Goal: Task Accomplishment & Management: Manage account settings

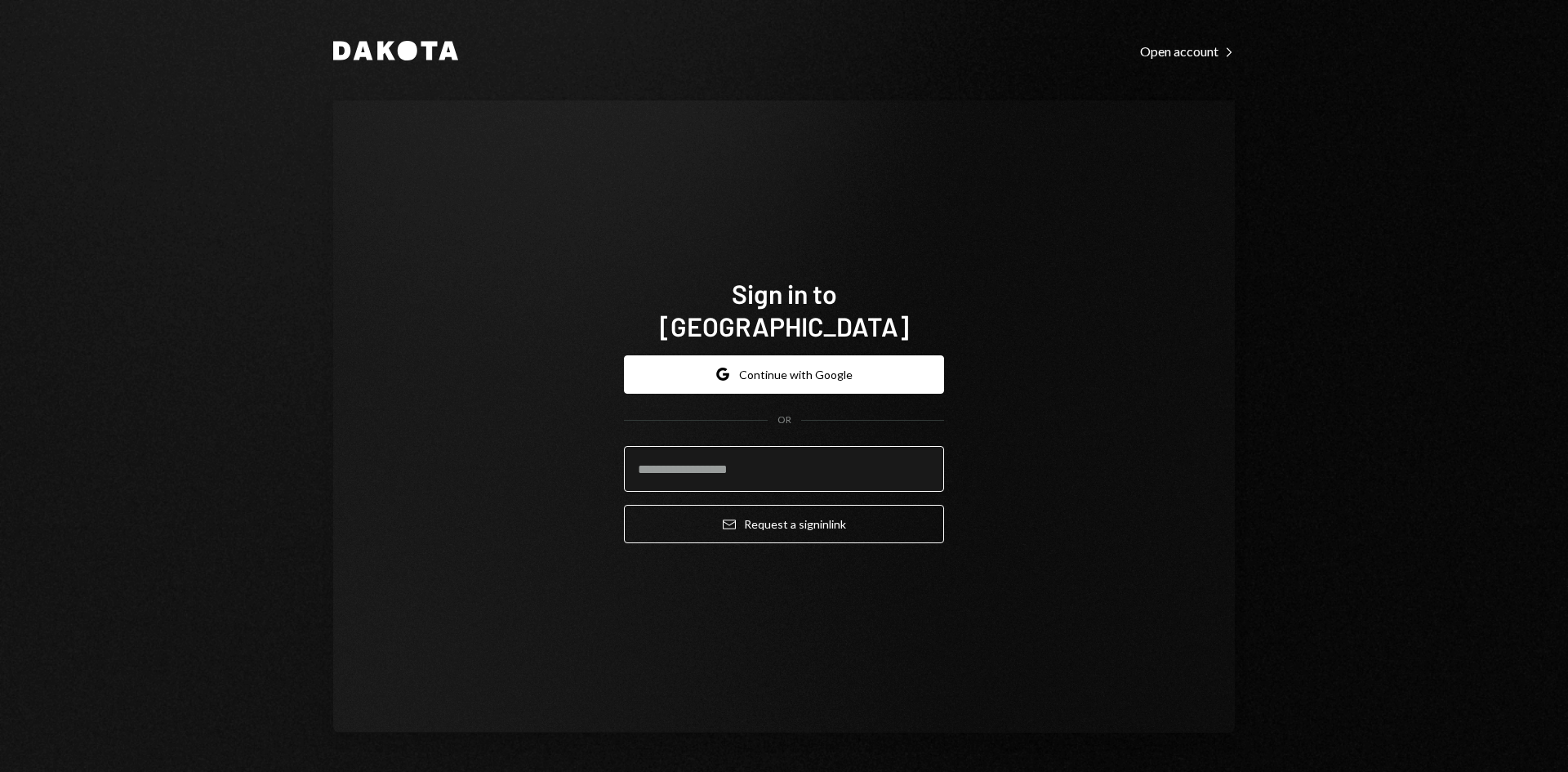
click at [699, 452] on input "email" at bounding box center [784, 469] width 320 height 46
click at [0, 771] on com-1password-button at bounding box center [0, 772] width 0 height 0
click at [776, 450] on input "email" at bounding box center [784, 469] width 320 height 46
type input "**********"
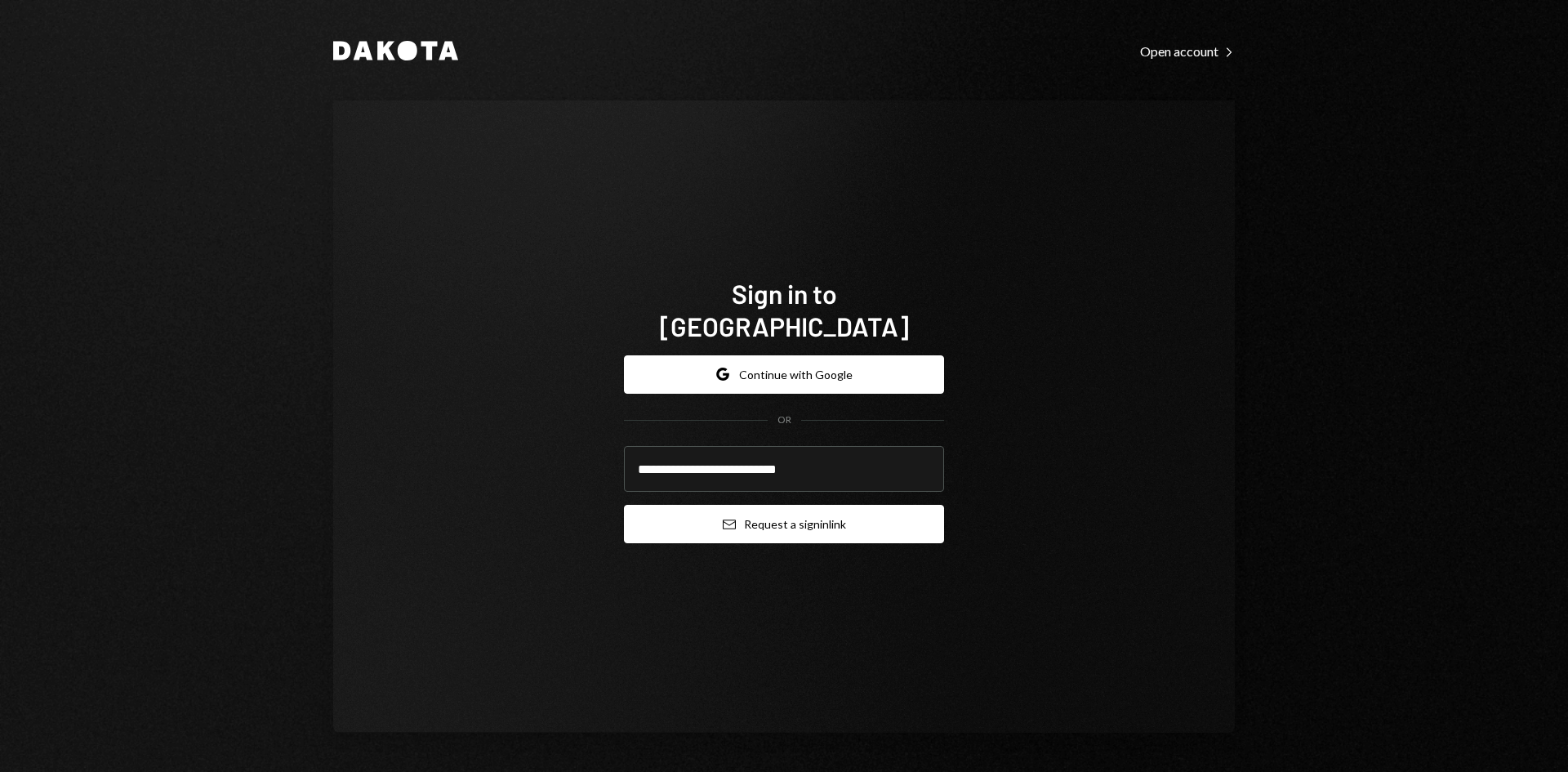
click at [783, 507] on button "Email Request a sign in link" at bounding box center [784, 524] width 320 height 39
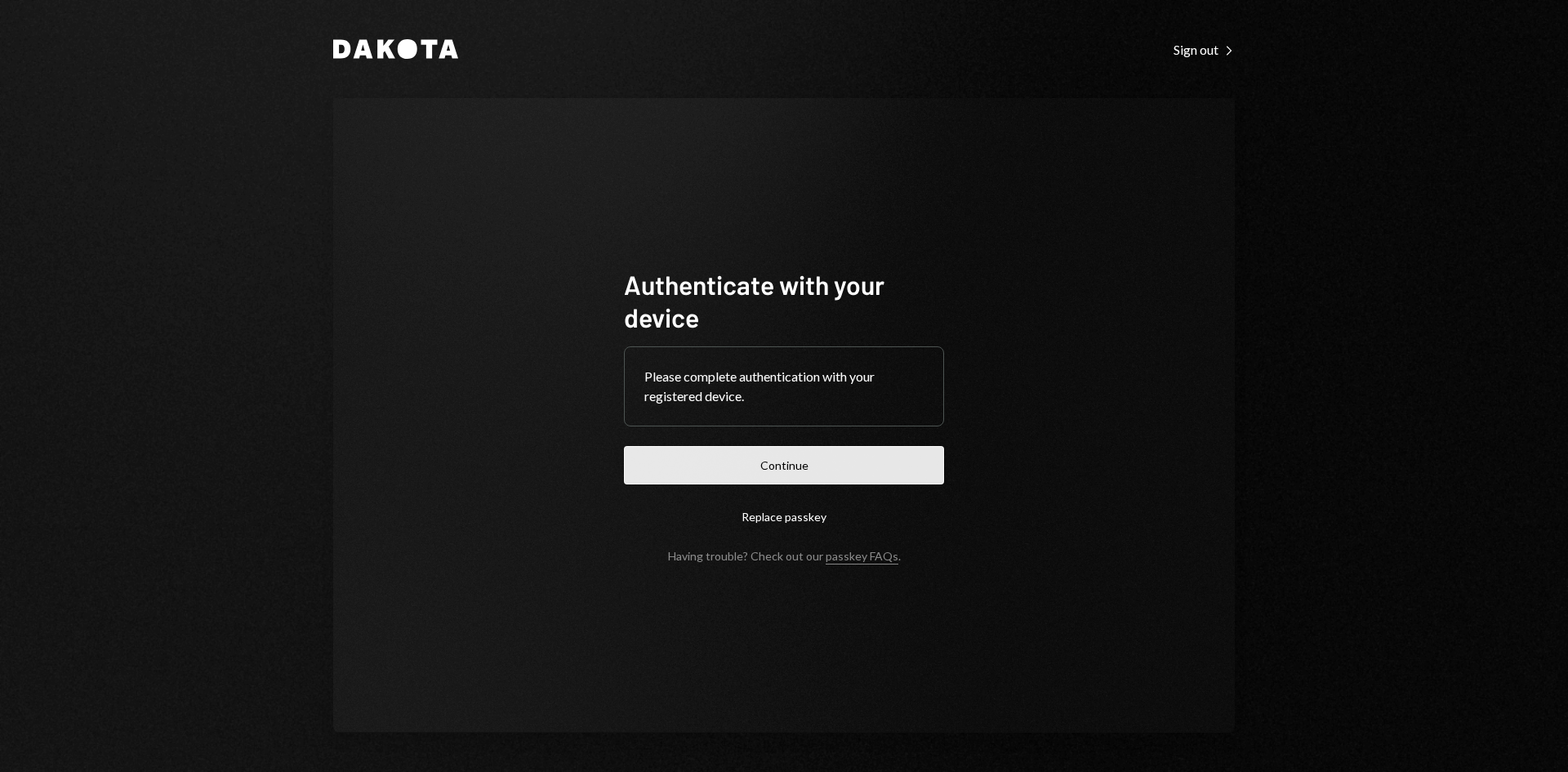
click at [788, 477] on button "Continue" at bounding box center [784, 465] width 320 height 39
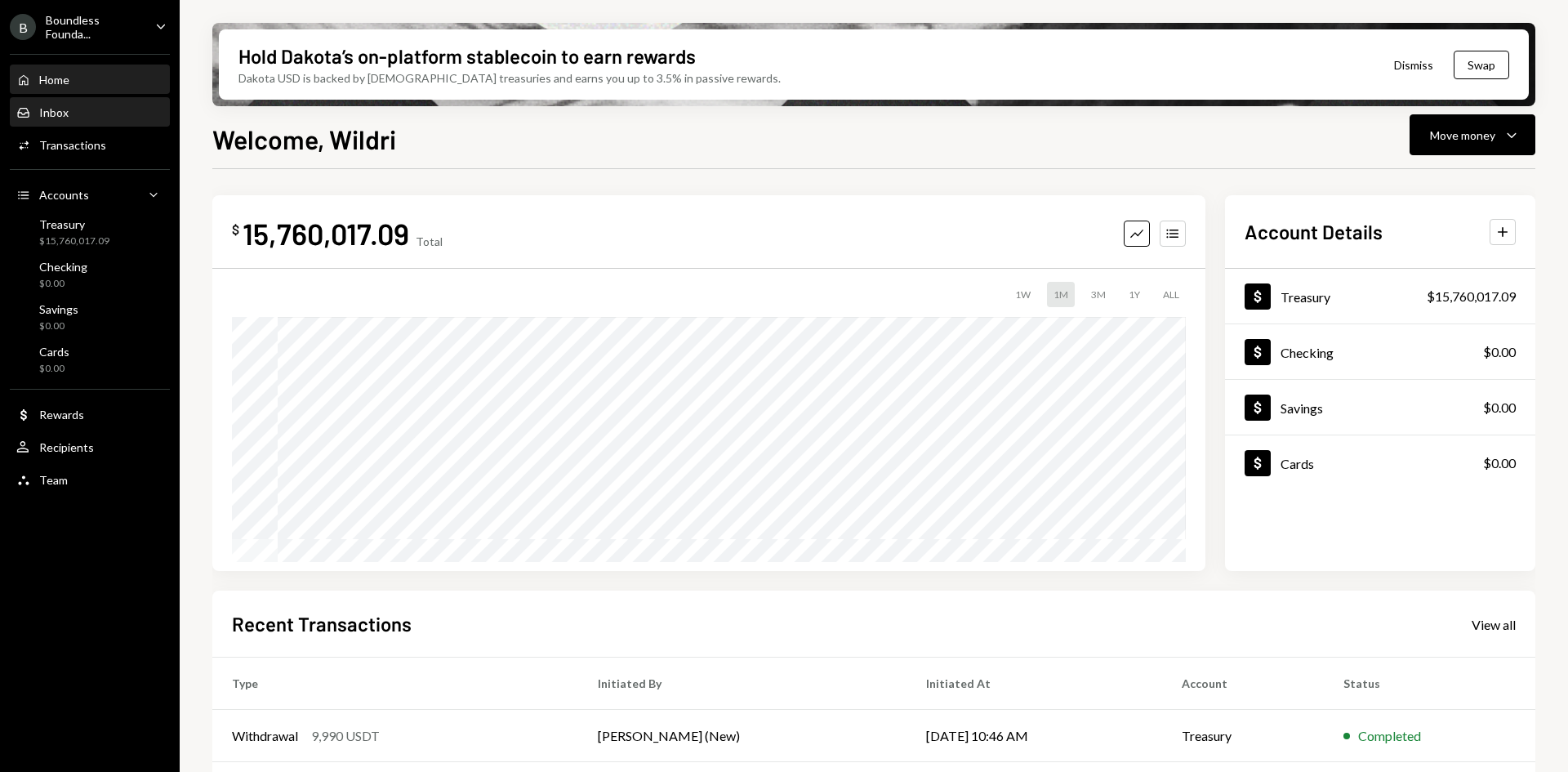
click at [91, 119] on div "Inbox Inbox" at bounding box center [89, 113] width 147 height 15
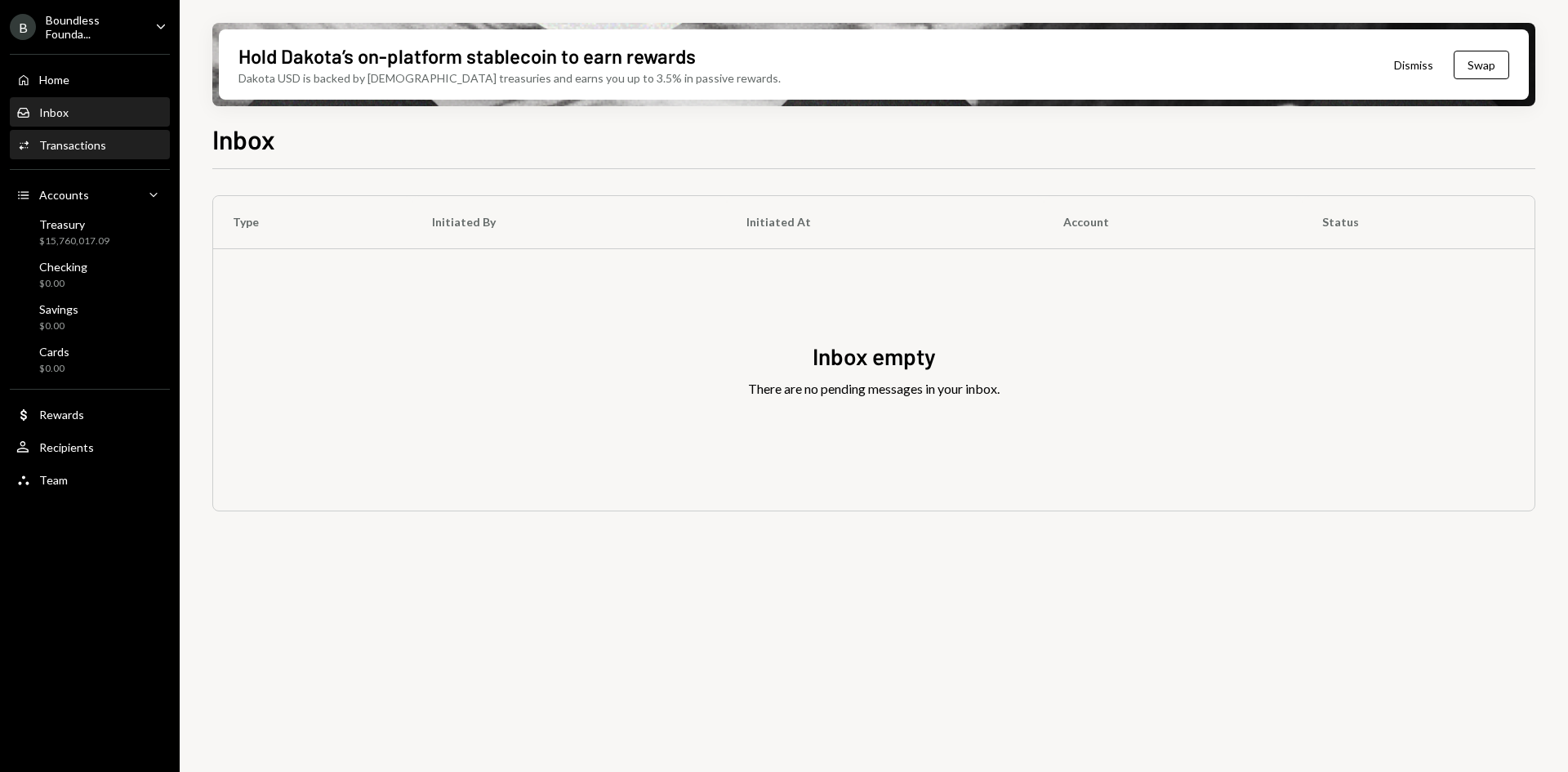
click at [90, 153] on div "Activities Transactions" at bounding box center [89, 145] width 147 height 28
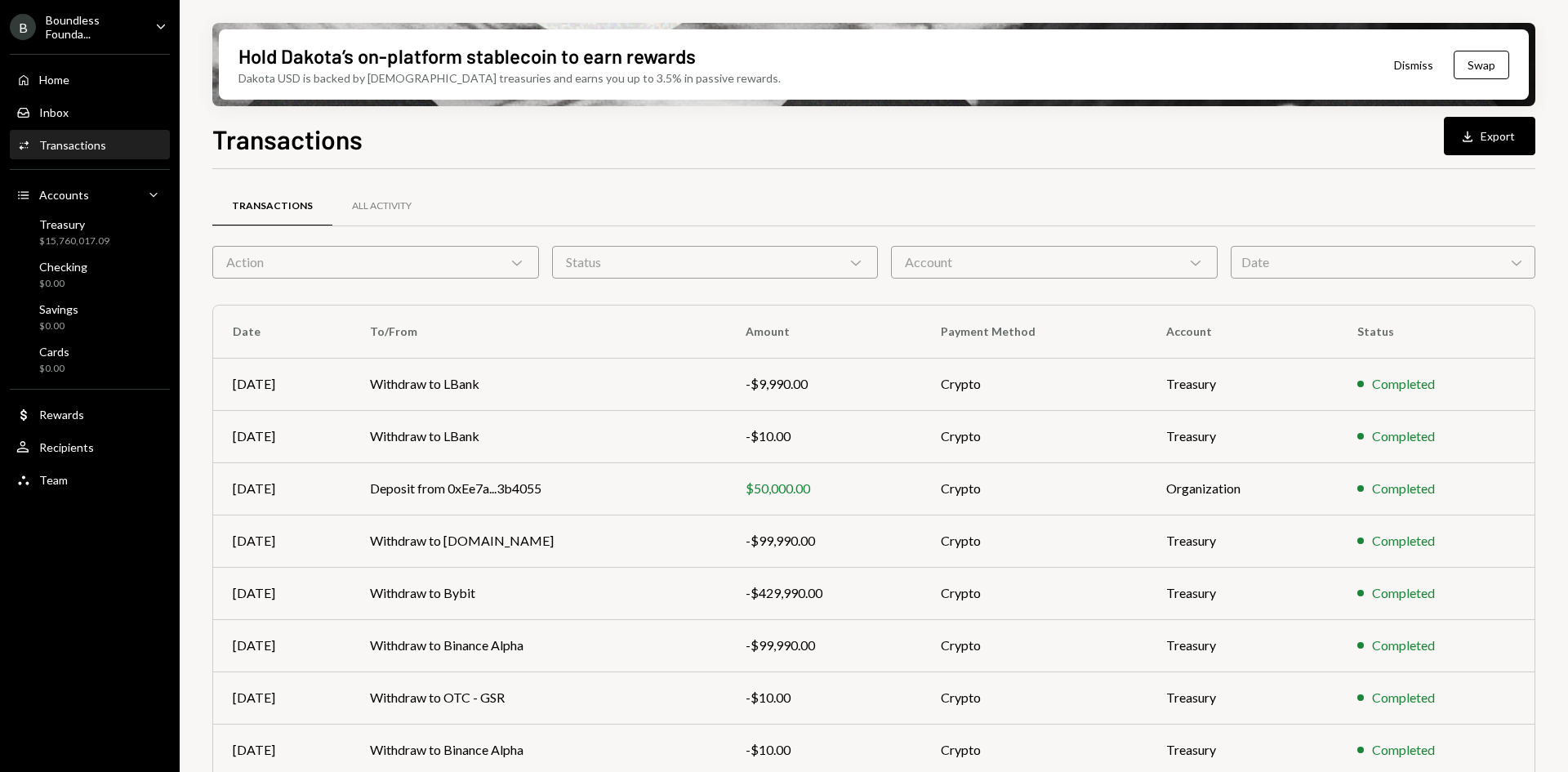
click at [162, 25] on icon "Caret Down" at bounding box center [161, 26] width 18 height 18
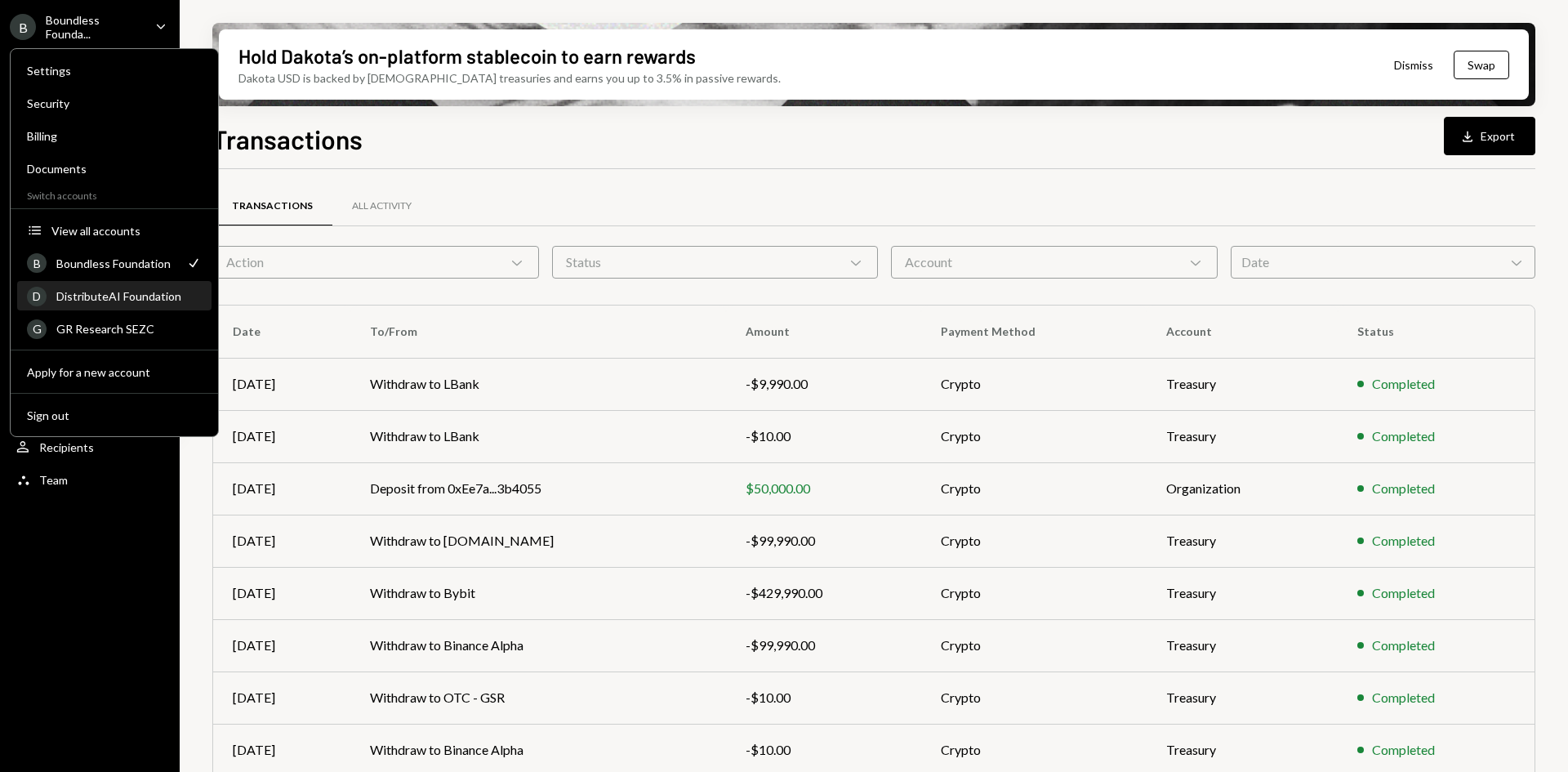
click at [139, 290] on div "DistributeAI Foundation" at bounding box center [129, 296] width 145 height 14
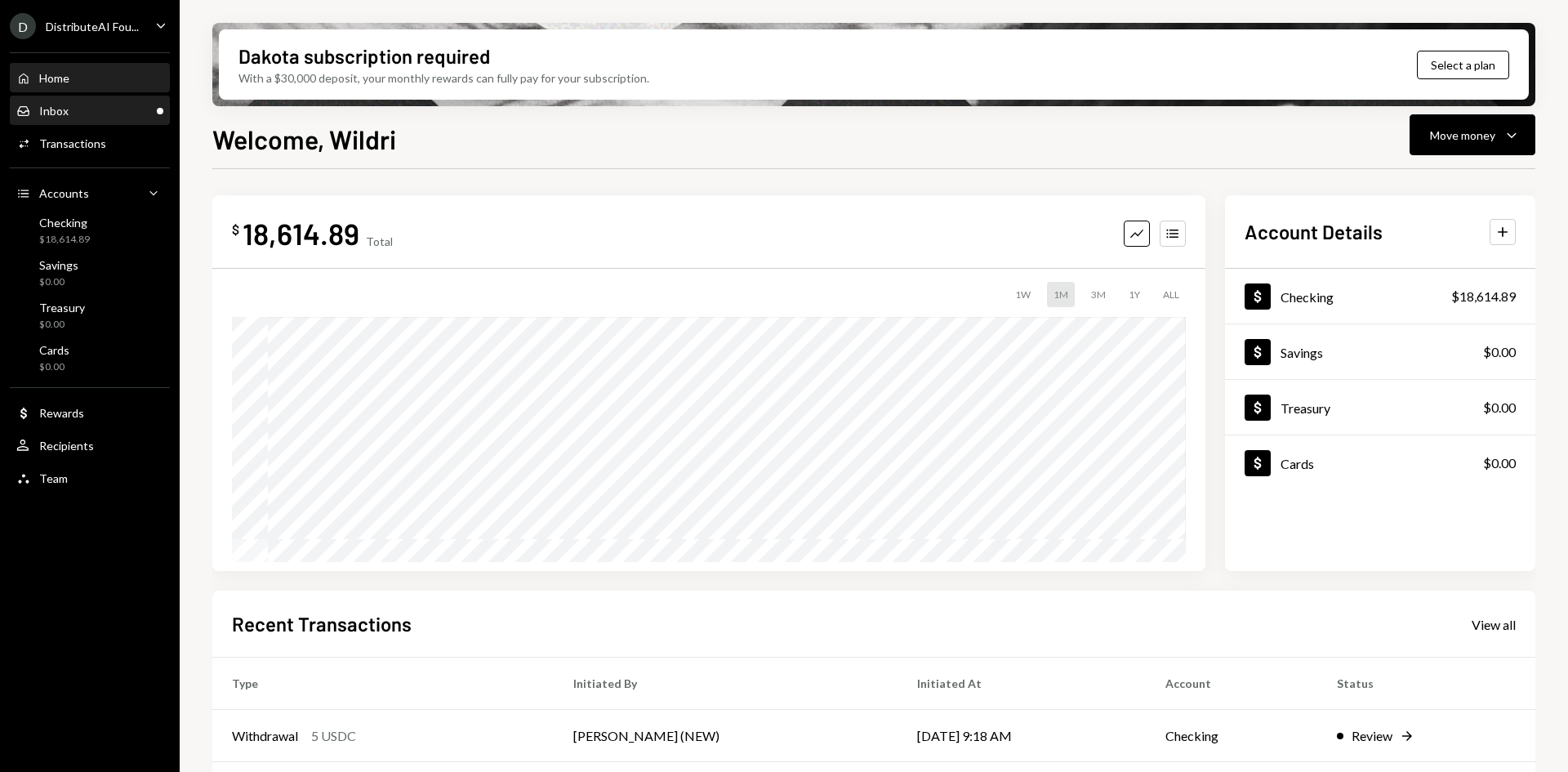
click at [140, 118] on div "Inbox Inbox" at bounding box center [89, 111] width 147 height 15
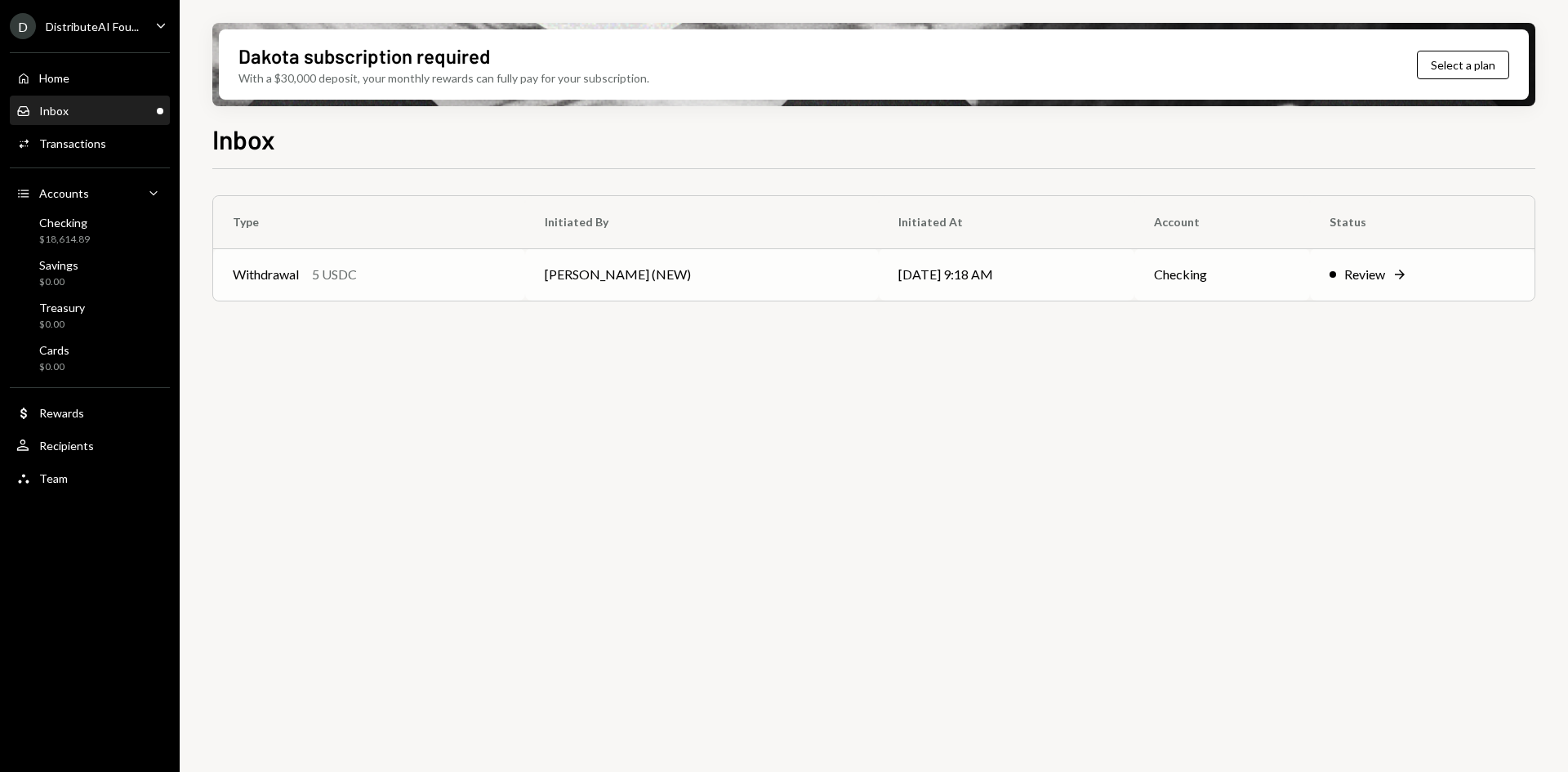
click at [700, 279] on td "[PERSON_NAME] (NEW)" at bounding box center [701, 274] width 353 height 52
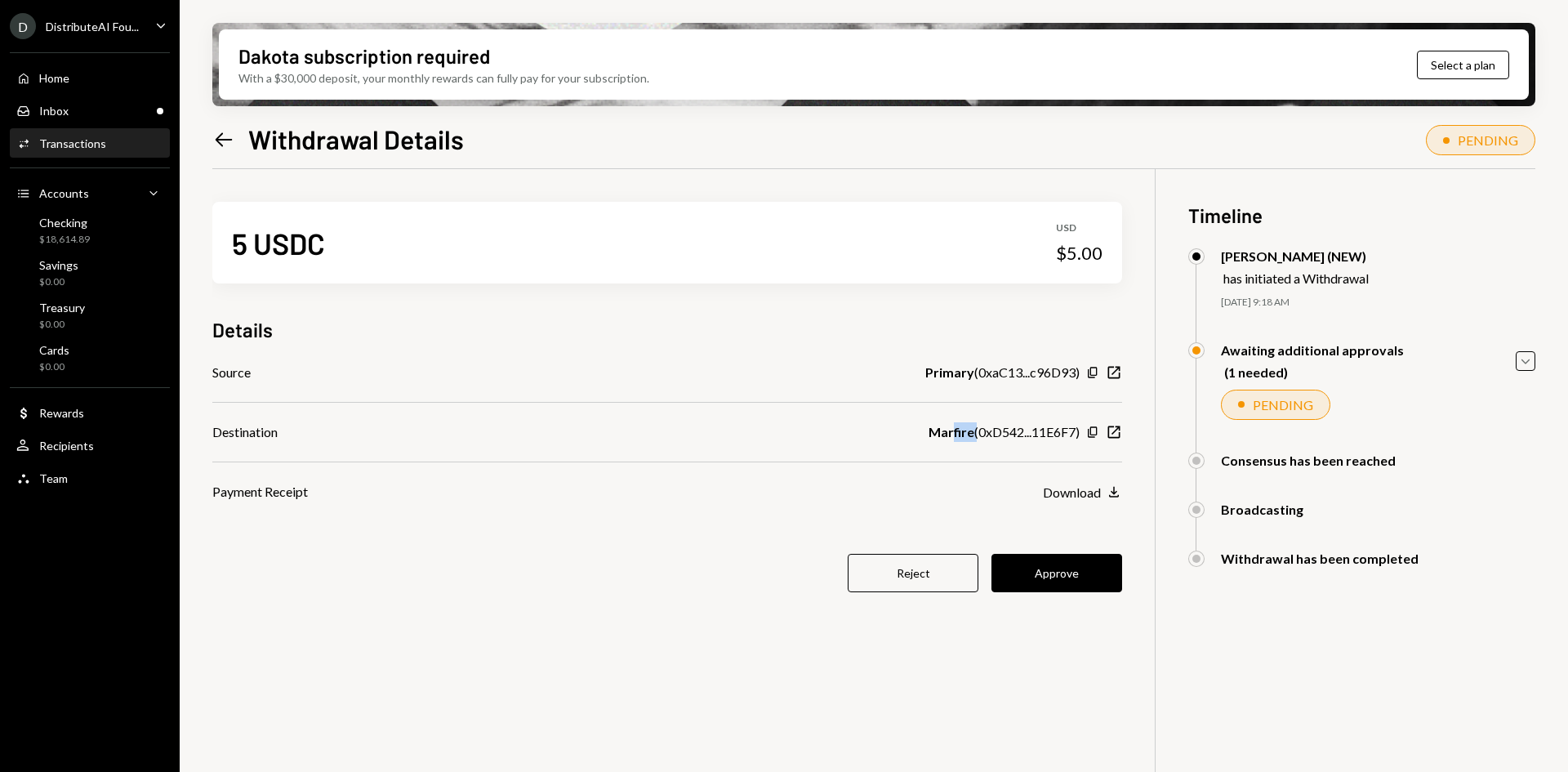
drag, startPoint x: 968, startPoint y: 431, endPoint x: 948, endPoint y: 432, distance: 20.0
click at [948, 432] on div "Marfire ( 0xD542...11E6F7 )" at bounding box center [1004, 432] width 151 height 20
click at [1117, 433] on icon "New Window" at bounding box center [1113, 432] width 16 height 16
click at [1008, 431] on div "Marfire ( 0xD542...11E6F7 )" at bounding box center [1004, 432] width 151 height 20
click at [79, 216] on div "Checking" at bounding box center [64, 223] width 51 height 14
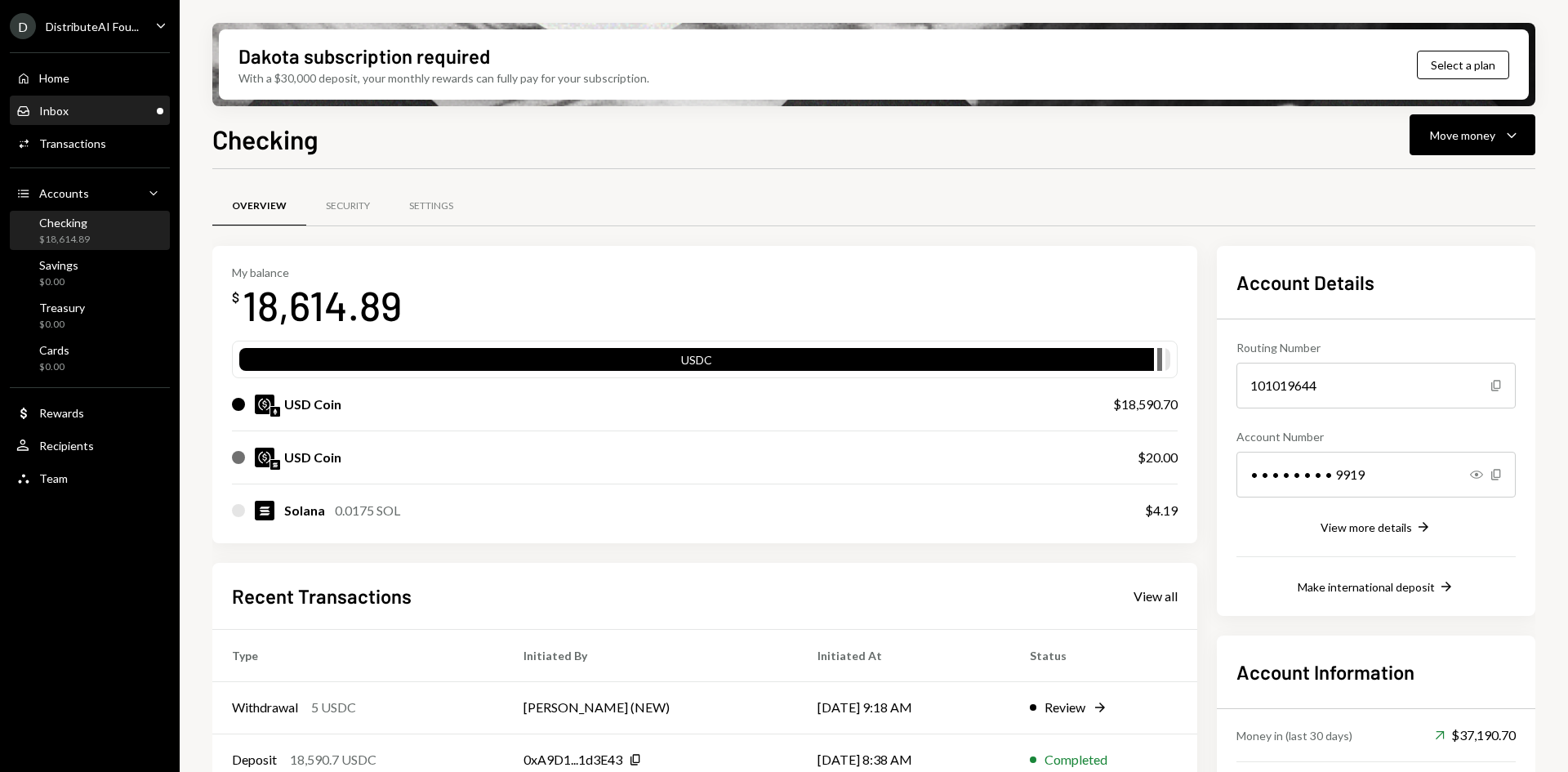
click at [95, 111] on div "Inbox Inbox" at bounding box center [89, 111] width 147 height 15
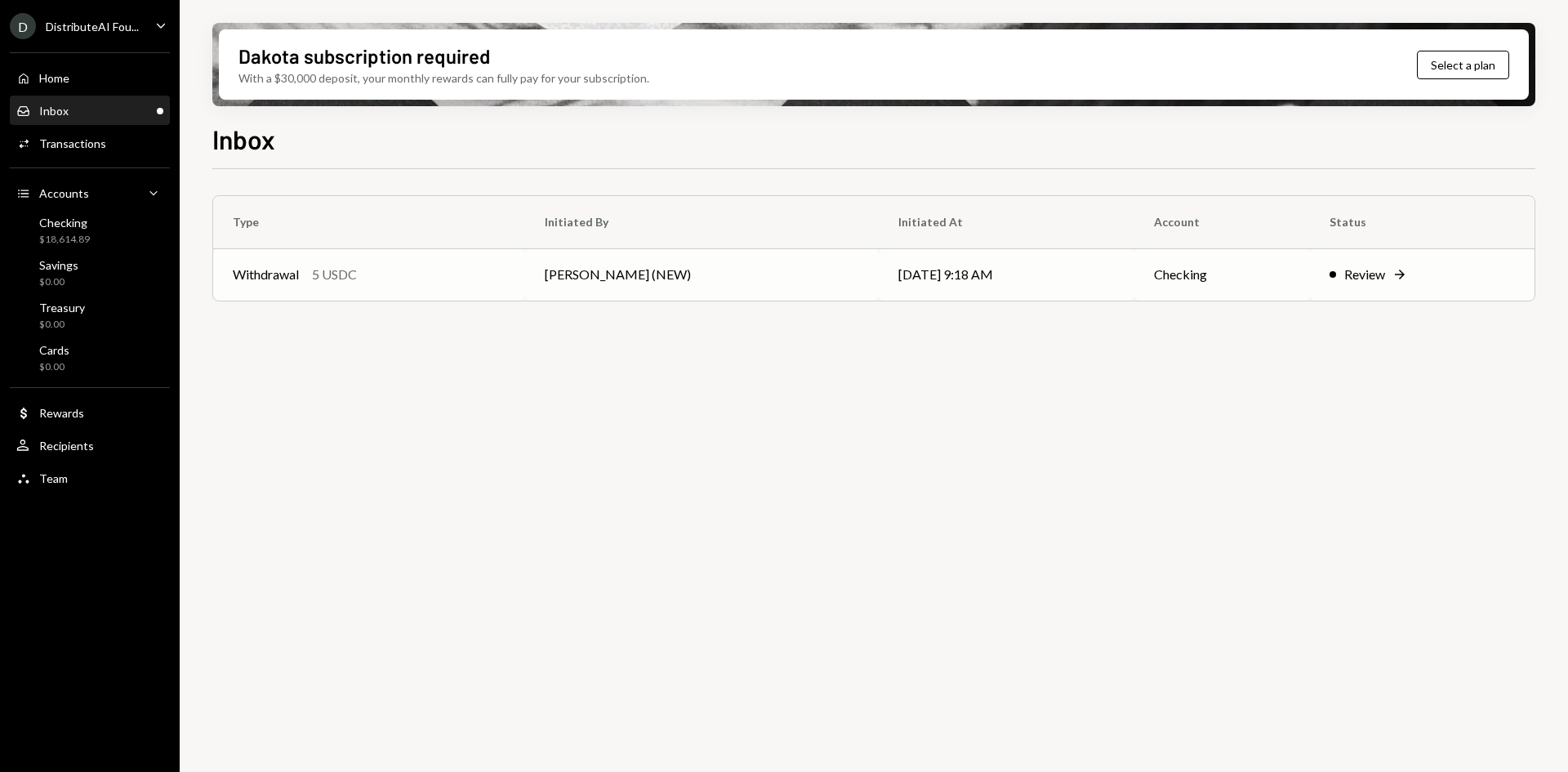
click at [598, 257] on td "[PERSON_NAME] (NEW)" at bounding box center [701, 274] width 353 height 52
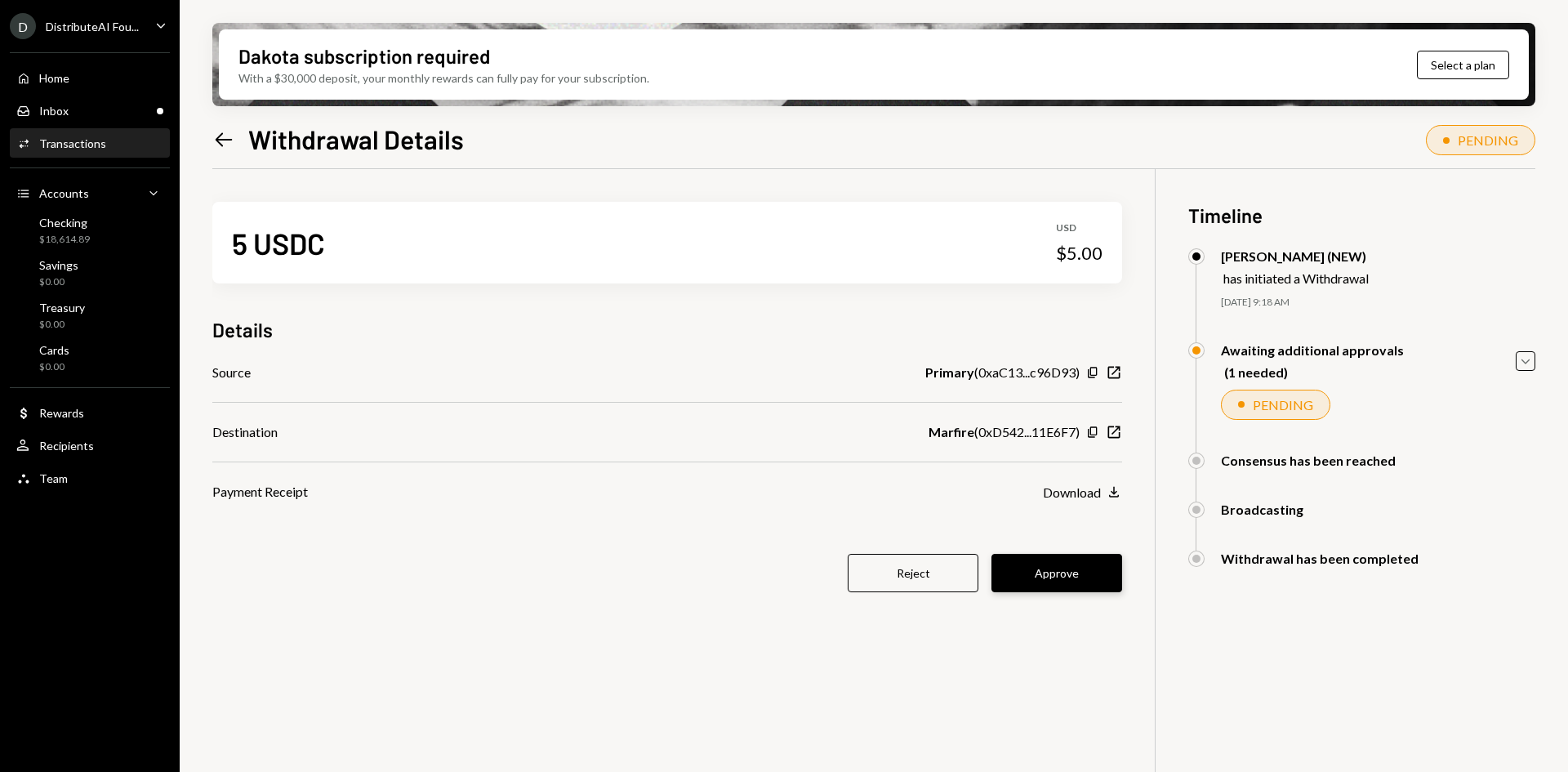
click at [1059, 572] on button "Approve" at bounding box center [1057, 573] width 131 height 39
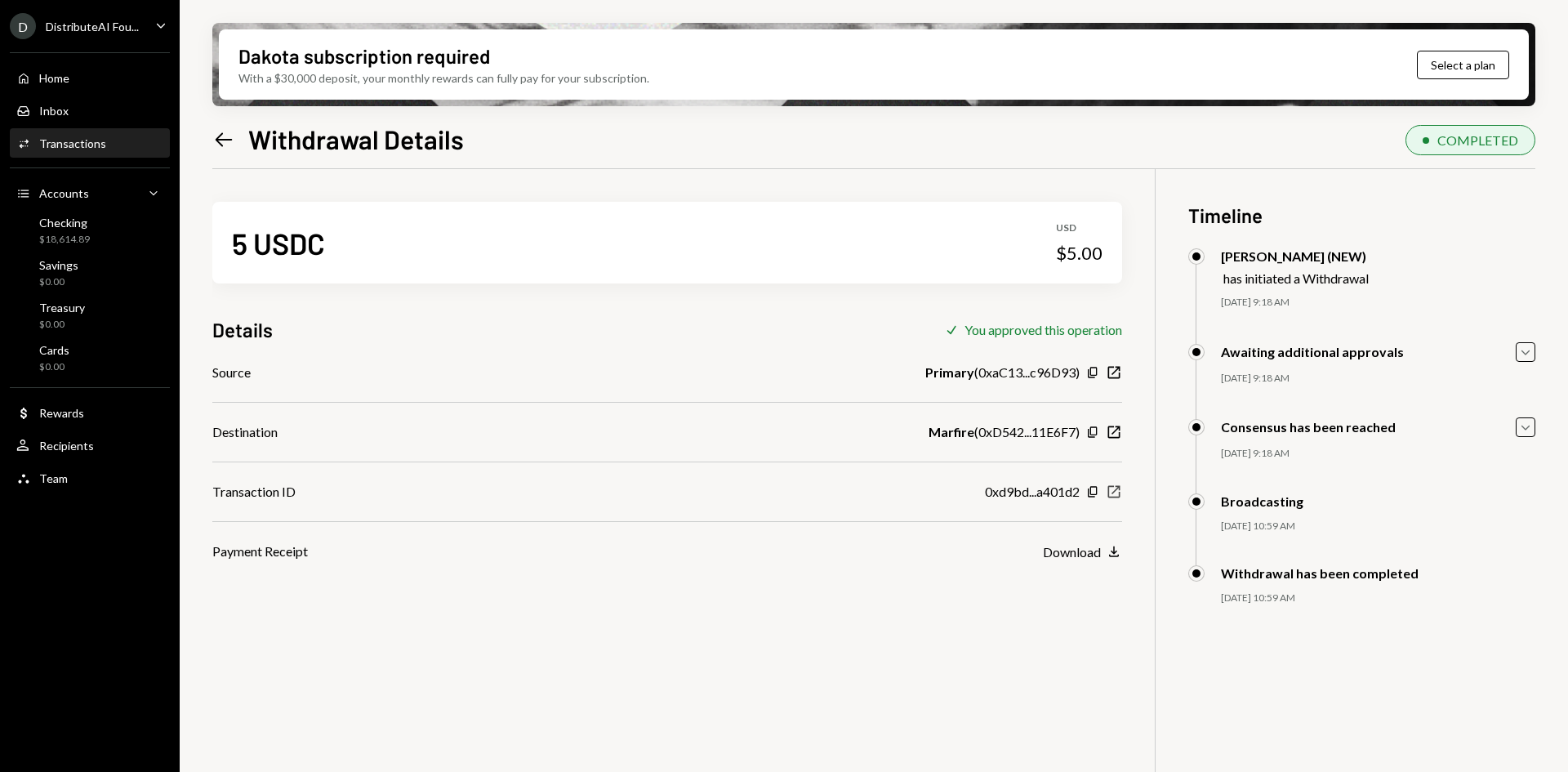
click at [1113, 499] on icon "New Window" at bounding box center [1113, 492] width 16 height 16
click at [1110, 494] on icon "New Window" at bounding box center [1113, 492] width 16 height 16
